Goal: Task Accomplishment & Management: Complete application form

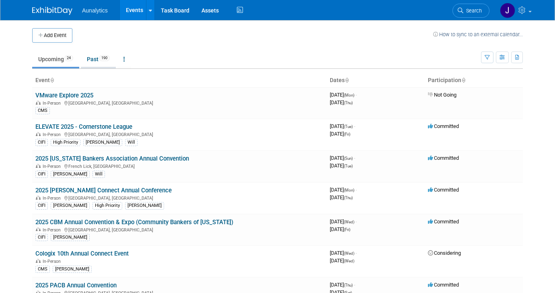
click at [90, 57] on link "Past 190" at bounding box center [98, 58] width 35 height 15
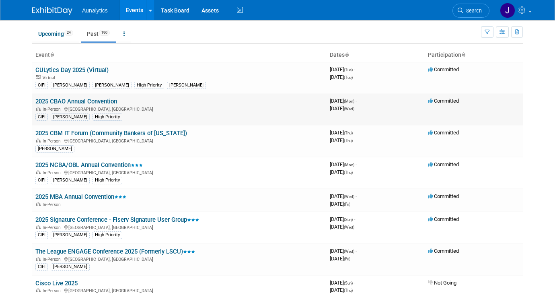
scroll to position [27, 0]
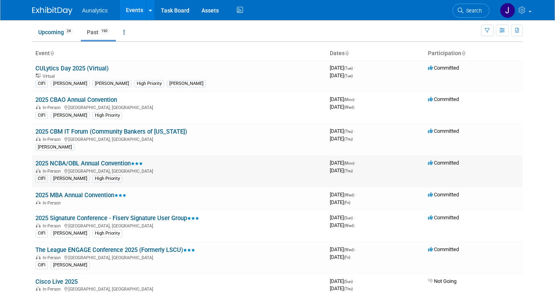
click at [106, 162] on link "2025 NCBA/OBL Annual Convention" at bounding box center [88, 163] width 107 height 7
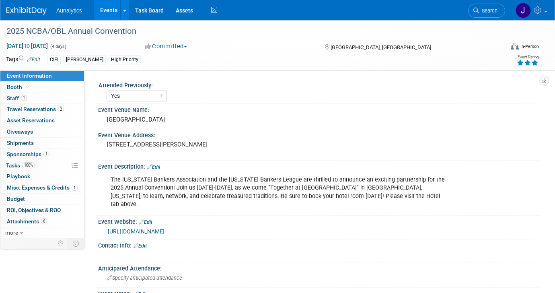
select select "Yes"
select select "CIFI Sales"
select select "Financial"
select select "Bank"
select select "Regional"
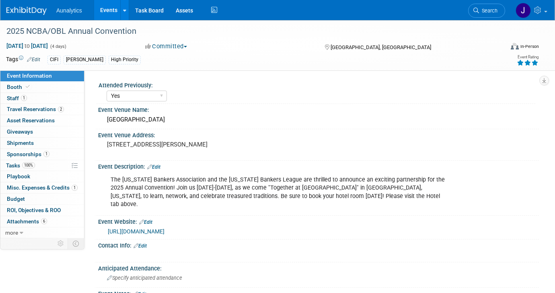
select select "Accepted"
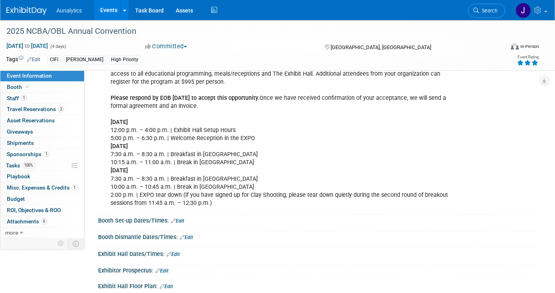
scroll to position [344, 0]
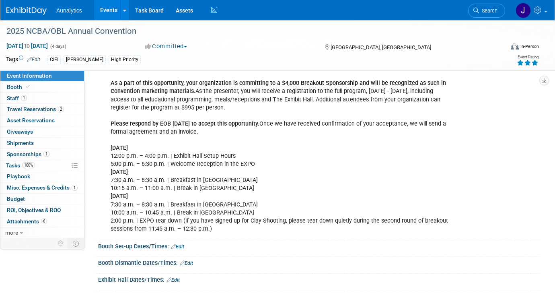
click at [113, 10] on link "Events" at bounding box center [108, 10] width 29 height 20
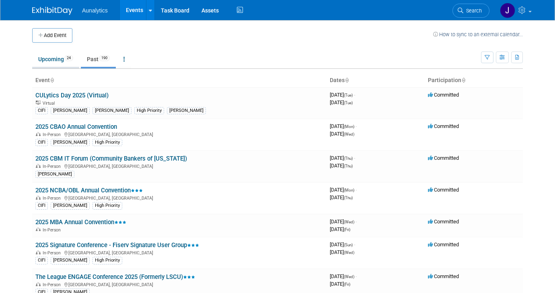
click at [57, 57] on link "Upcoming 24" at bounding box center [55, 58] width 47 height 15
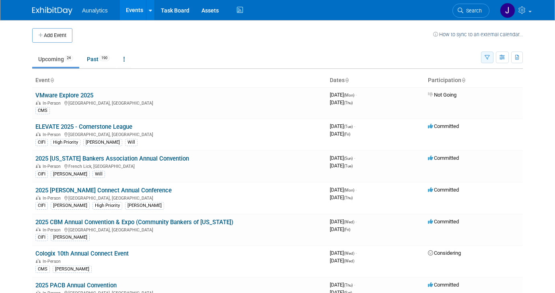
click at [484, 56] on button "button" at bounding box center [487, 57] width 12 height 12
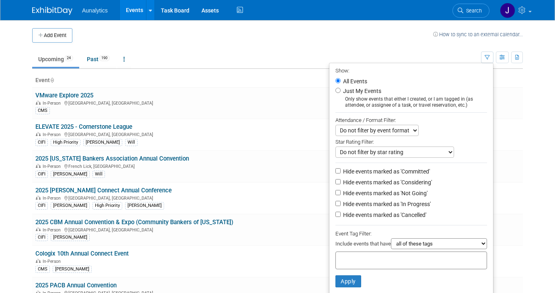
click at [342, 195] on label "Hide events marked as 'Not Going'" at bounding box center [384, 193] width 86 height 8
click at [340, 195] on input "Hide events marked as 'Not Going'" at bounding box center [337, 192] width 5 height 5
checkbox input "true"
click at [344, 289] on li "Apply Clear Filters" at bounding box center [411, 281] width 164 height 24
click at [344, 282] on button "Apply" at bounding box center [348, 281] width 26 height 12
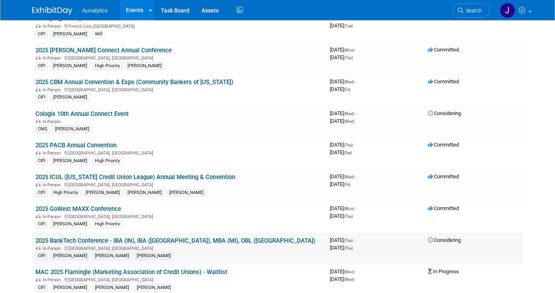
scroll to position [107, 0]
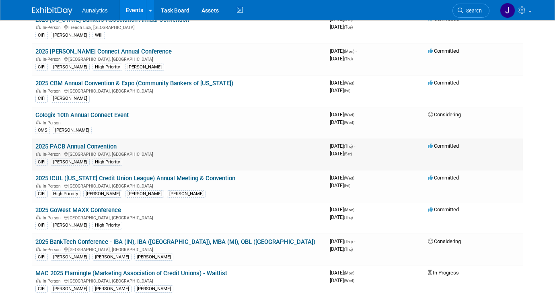
click at [110, 144] on link "2025 PACB Annual Convention" at bounding box center [75, 146] width 81 height 7
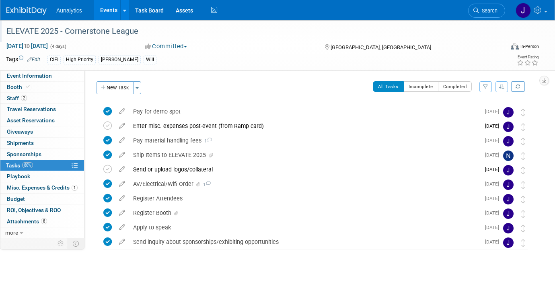
click at [127, 29] on div "ELEVATE 2025 - Cornerstone League" at bounding box center [249, 31] width 490 height 14
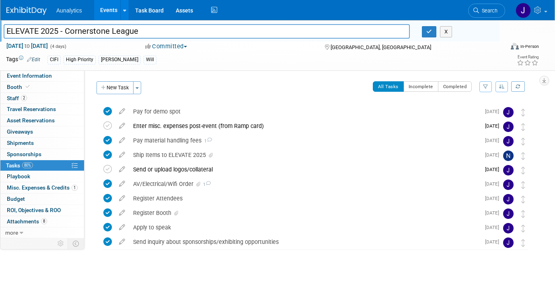
click at [127, 29] on input "ELEVATE 2025 - Cornerstone League" at bounding box center [207, 31] width 406 height 14
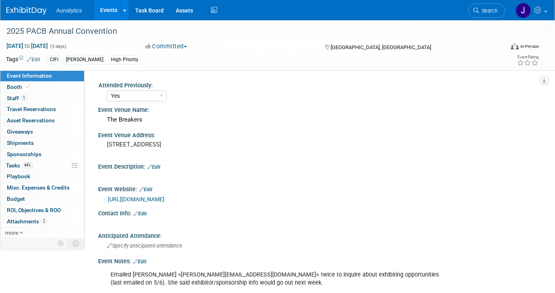
select select "Yes"
click at [50, 147] on link "0 Shipments 0" at bounding box center [42, 142] width 84 height 11
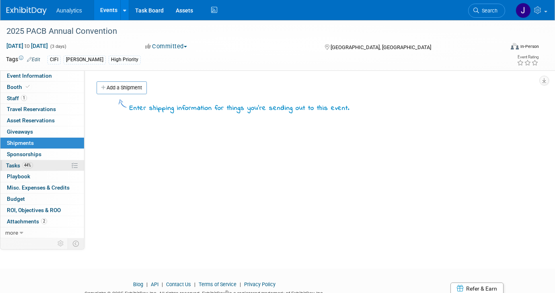
click at [45, 165] on link "44% Tasks 44%" at bounding box center [42, 165] width 84 height 11
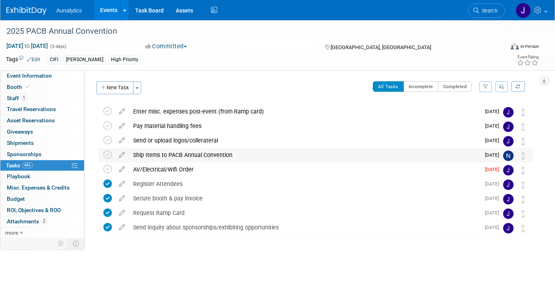
click at [171, 158] on div "Ship Items to PACB Annual Convention" at bounding box center [304, 155] width 351 height 14
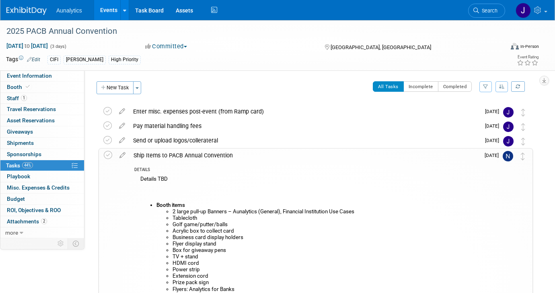
click at [171, 158] on div "Ship Items to PACB Annual Convention" at bounding box center [304, 155] width 350 height 14
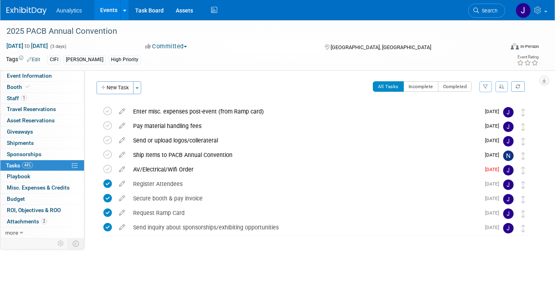
click at [115, 12] on link "Events" at bounding box center [108, 10] width 29 height 20
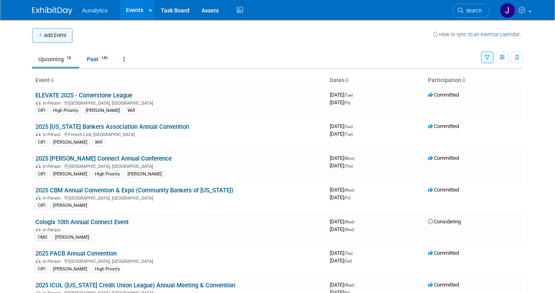
click at [68, 37] on button "Add Event" at bounding box center [52, 35] width 40 height 14
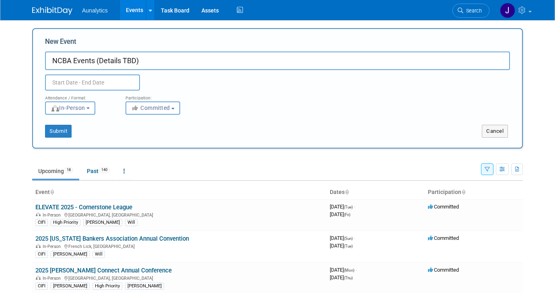
type input "NCBA Events (Details TBD)"
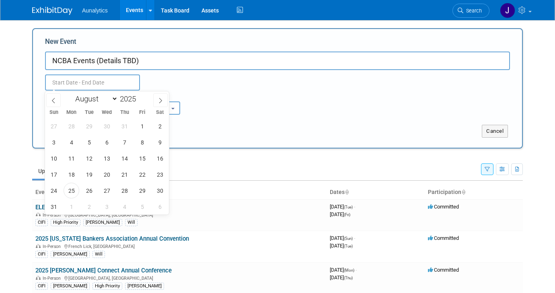
click at [74, 86] on input "text" at bounding box center [92, 82] width 95 height 16
click at [157, 100] on span at bounding box center [160, 100] width 14 height 14
select select "10"
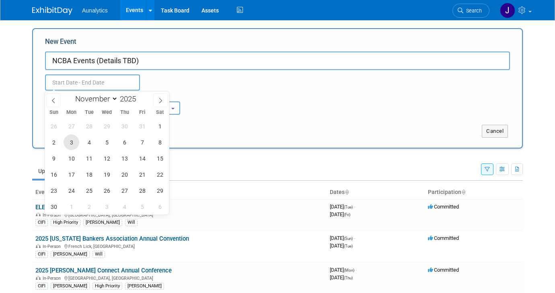
click at [76, 141] on span "3" at bounding box center [72, 142] width 16 height 16
click at [150, 143] on div "26 27 28 29 30 31 1 2 3 4 5 6 7 8 9 10 11 12 13 14 15 16 17 18 19 20 21 22 23 2…" at bounding box center [107, 166] width 124 height 96
click at [143, 140] on span "7" at bounding box center [142, 142] width 16 height 16
type input "Nov 3, 2025 to Nov 7, 2025"
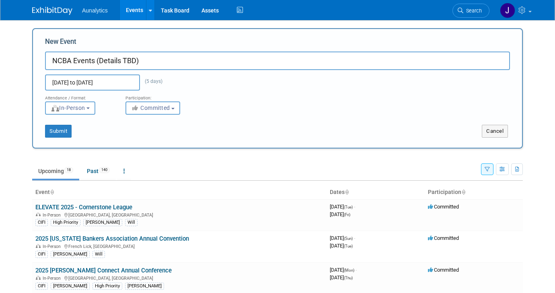
click at [250, 105] on div "Attendance / Format: <img src="https://www.exhibitday.com/Images/Format-InPerso…" at bounding box center [277, 102] width 477 height 24
click at [161, 110] on span "Committed" at bounding box center [150, 107] width 39 height 6
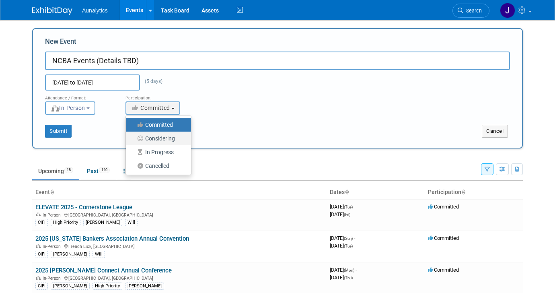
click at [162, 136] on label "Considering" at bounding box center [156, 138] width 53 height 10
click at [133, 136] on input "Considering" at bounding box center [130, 138] width 5 height 5
select select "2"
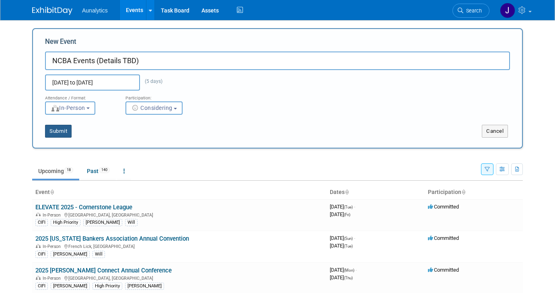
click at [64, 134] on button "Submit" at bounding box center [58, 131] width 27 height 13
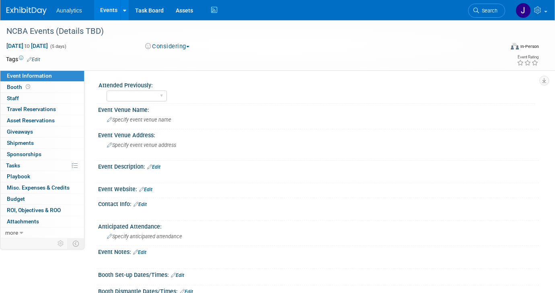
click at [102, 11] on link "Events" at bounding box center [108, 10] width 29 height 20
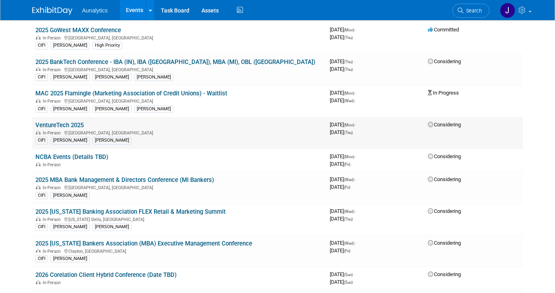
scroll to position [290, 0]
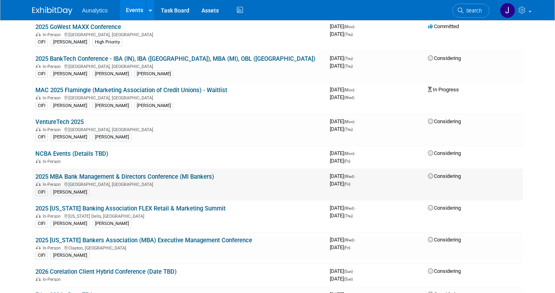
click at [137, 175] on link "2025 MBA Bank Management & Directors Conference (MI Bankers)" at bounding box center [124, 176] width 178 height 7
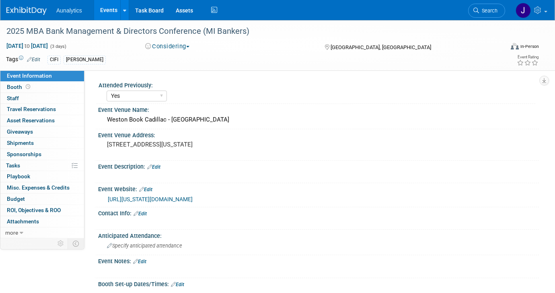
select select "Yes"
click at [139, 203] on div "[URL][US_STATE][DOMAIN_NAME]" at bounding box center [320, 199] width 425 height 9
click at [138, 199] on link "[URL][US_STATE][DOMAIN_NAME]" at bounding box center [150, 199] width 85 height 6
click at [193, 202] on link "[URL][US_STATE][DOMAIN_NAME]" at bounding box center [150, 199] width 85 height 6
